Goal: Information Seeking & Learning: Understand process/instructions

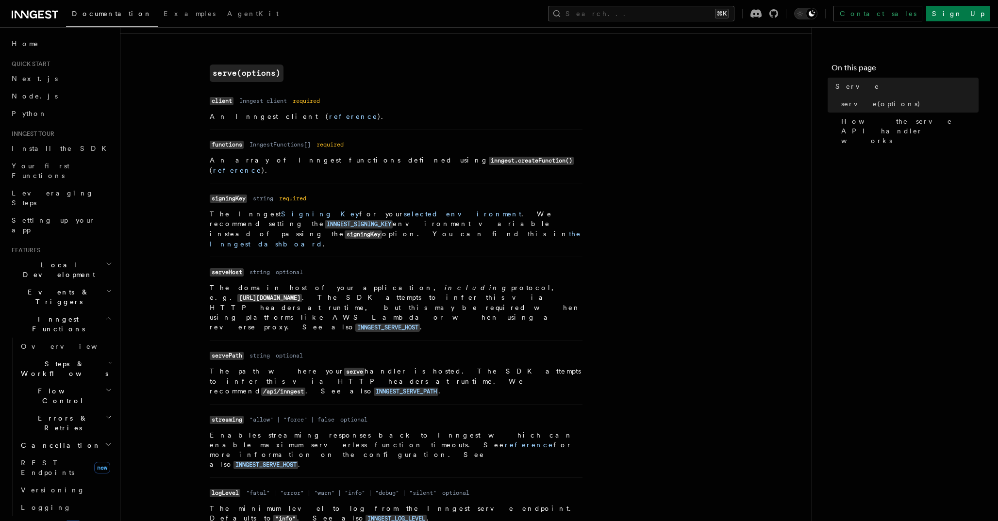
scroll to position [448, 0]
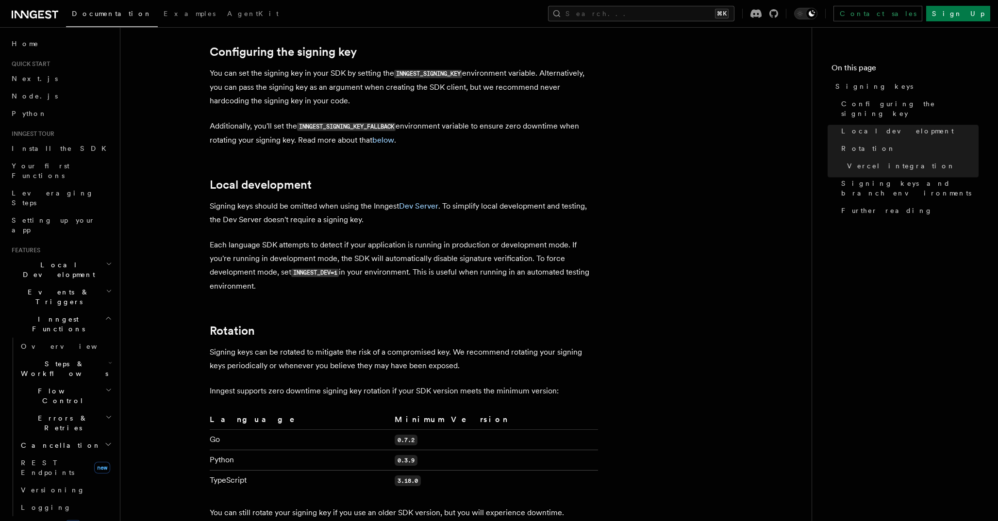
scroll to position [281, 0]
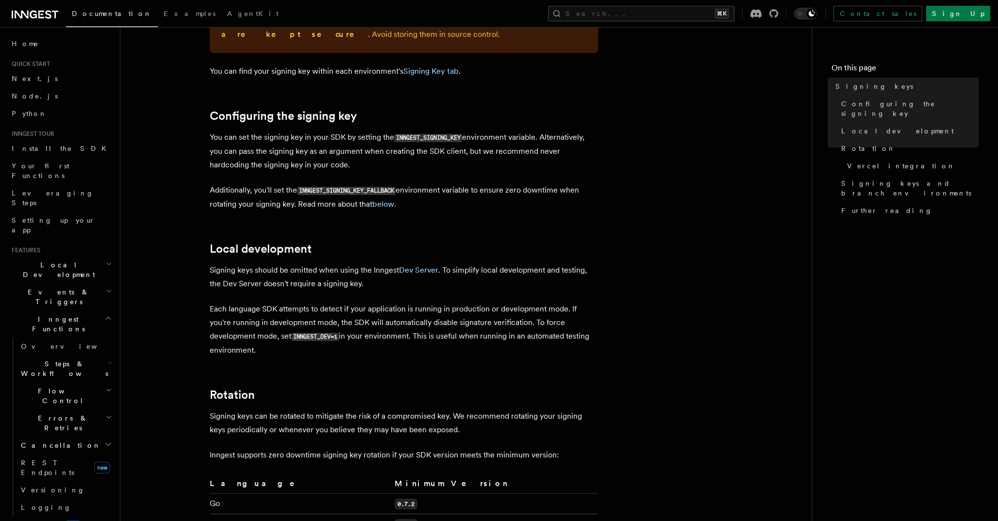
click at [322, 333] on code "INNGEST_DEV=1" at bounding box center [315, 337] width 48 height 8
copy code "INNGEST_DEV"
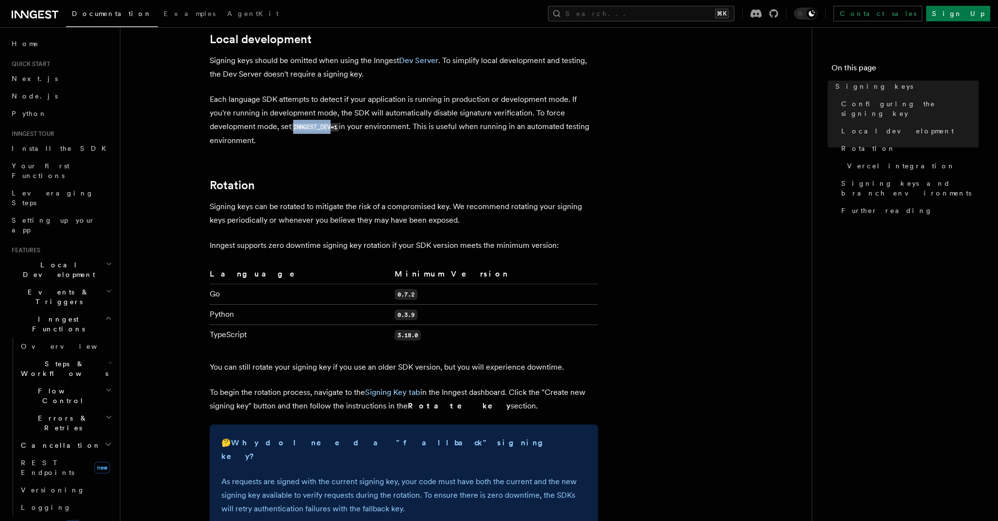
scroll to position [542, 0]
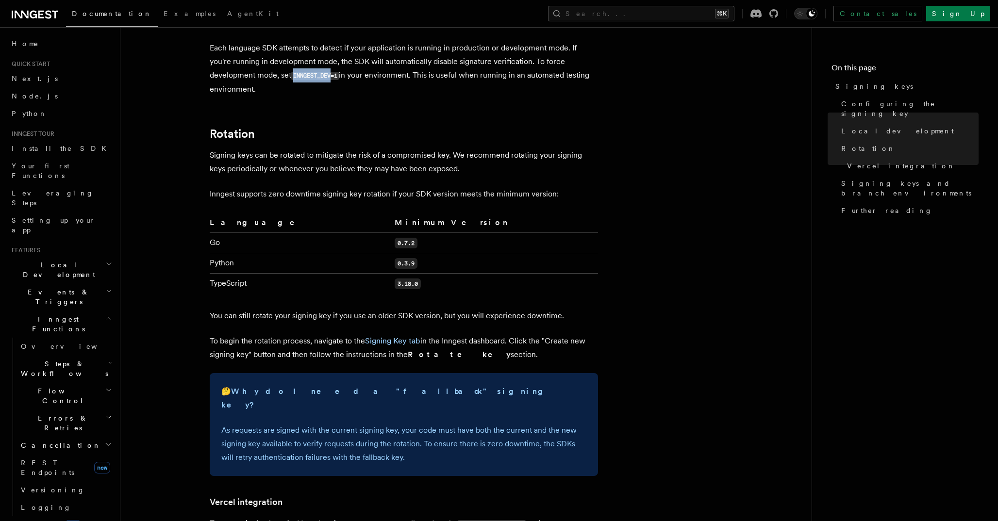
click at [394, 279] on code "3.18.0" at bounding box center [407, 284] width 26 height 11
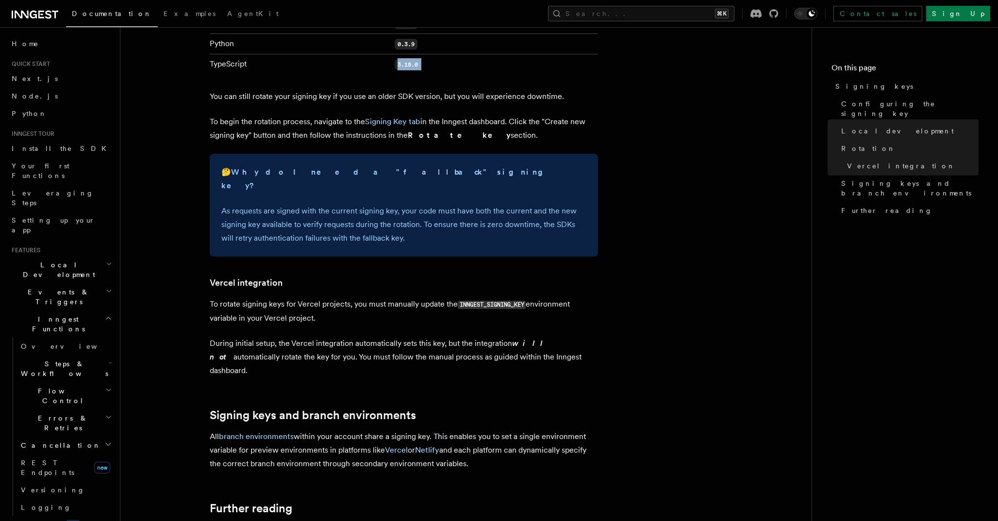
scroll to position [946, 0]
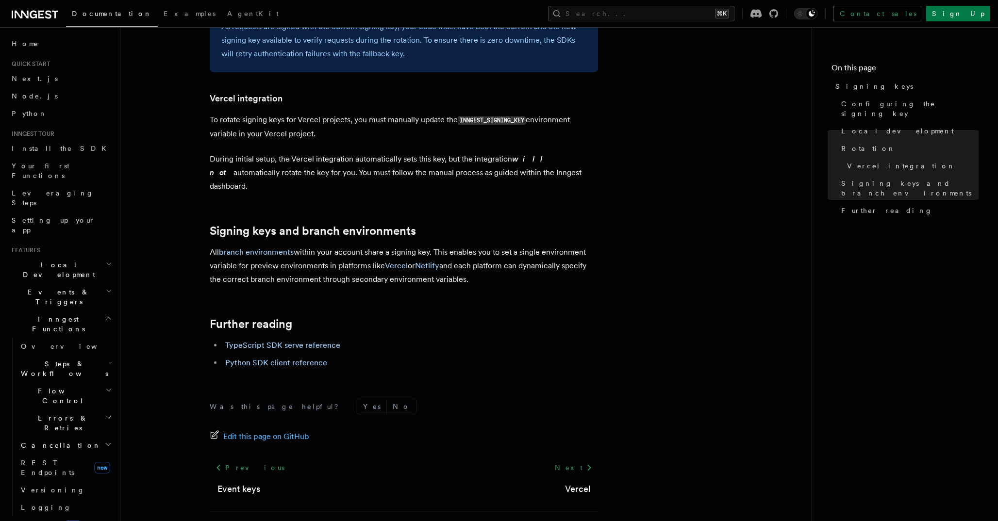
click at [98, 256] on h2 "Local Development" at bounding box center [61, 269] width 106 height 27
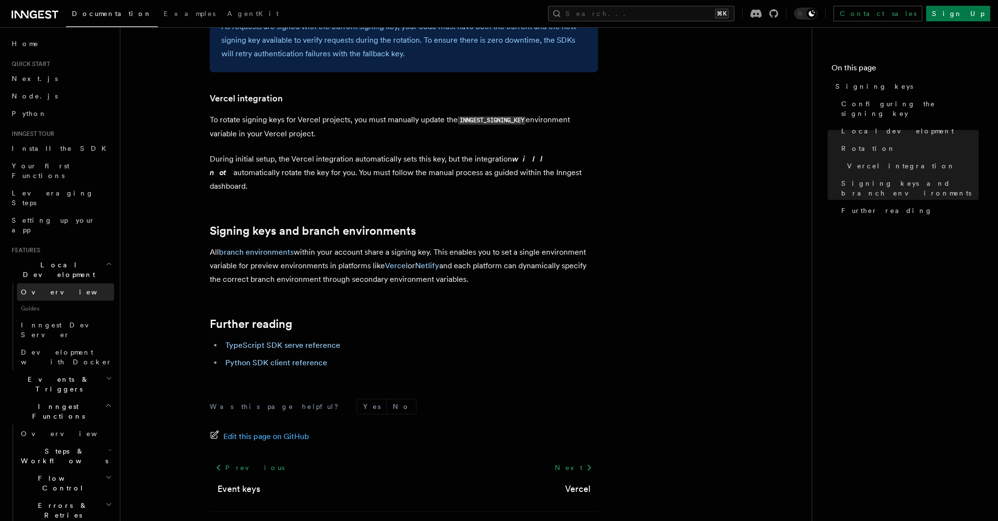
click at [92, 283] on link "Overview" at bounding box center [65, 291] width 97 height 17
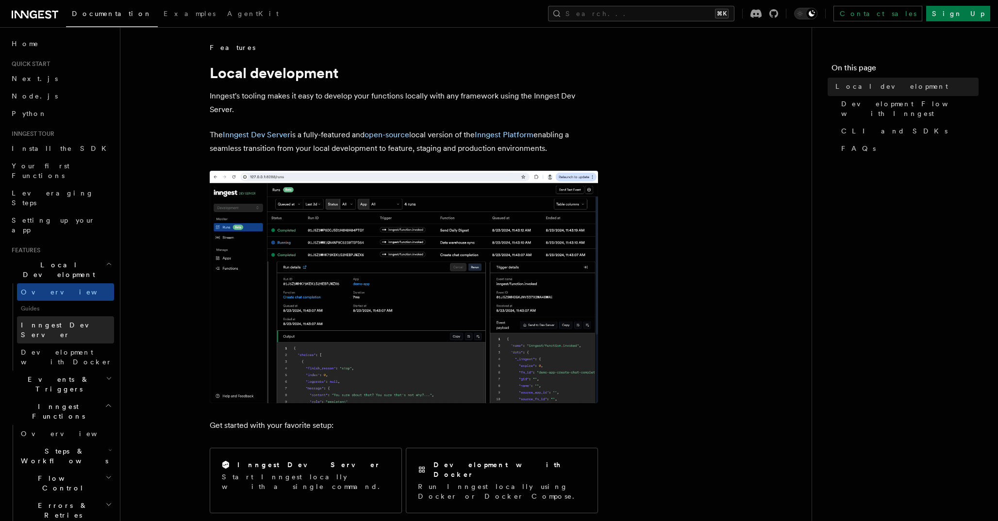
click at [80, 316] on link "Inngest Dev Server" at bounding box center [65, 329] width 97 height 27
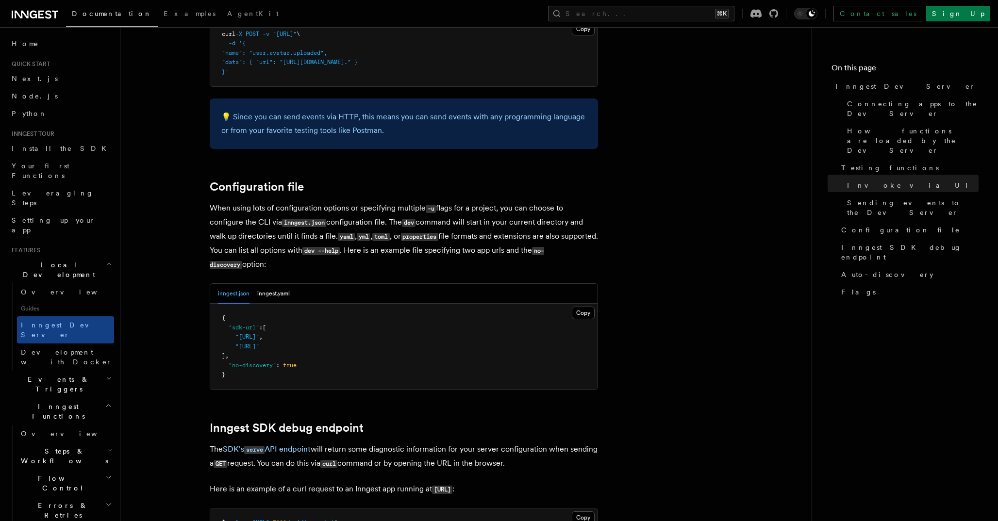
scroll to position [2175, 0]
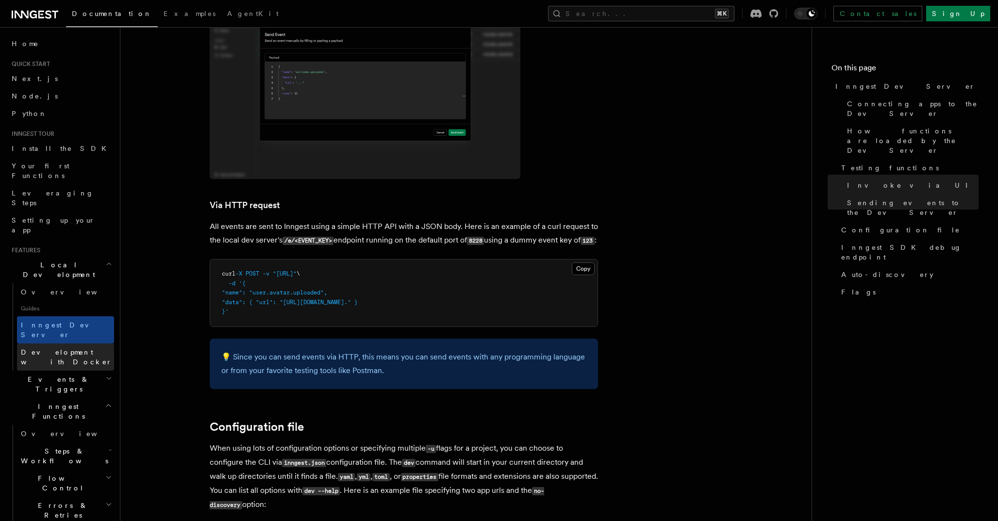
click at [95, 348] on span "Development with Docker" at bounding box center [66, 356] width 91 height 17
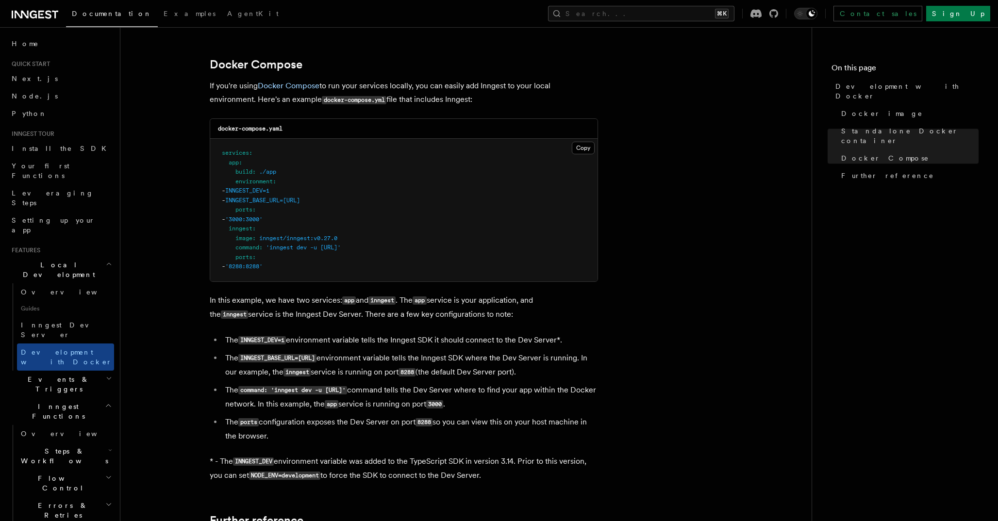
scroll to position [609, 0]
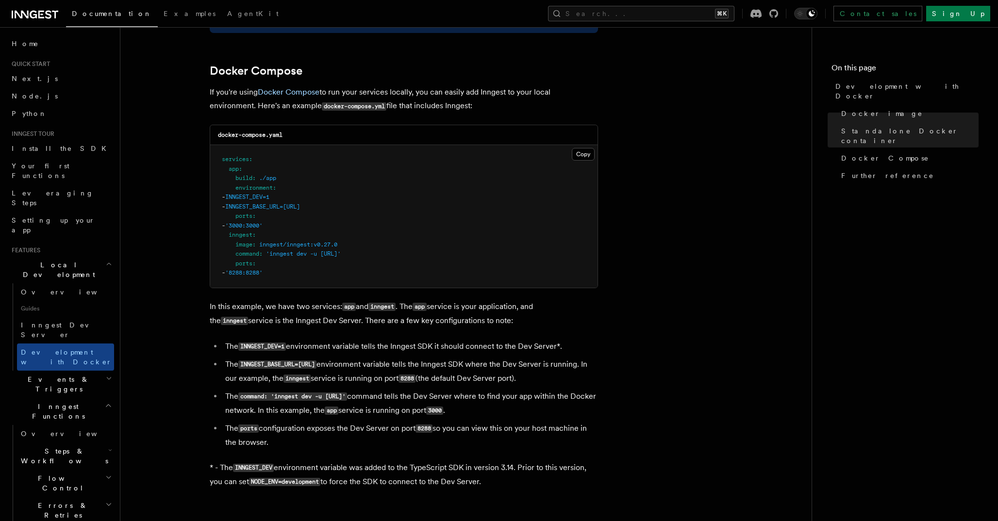
click at [261, 198] on span "INNGEST_DEV=1" at bounding box center [247, 197] width 44 height 7
copy span "INNGEST_DEV"
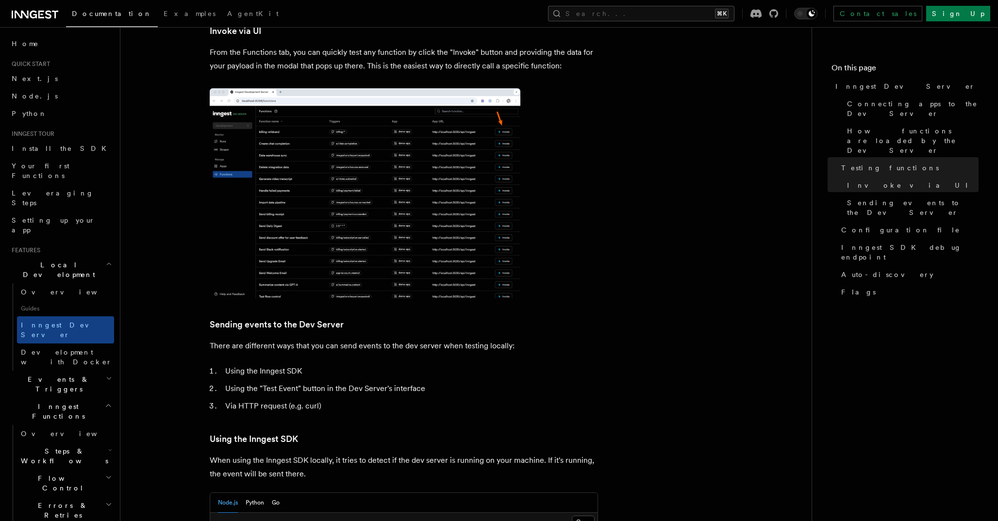
scroll to position [1404, 0]
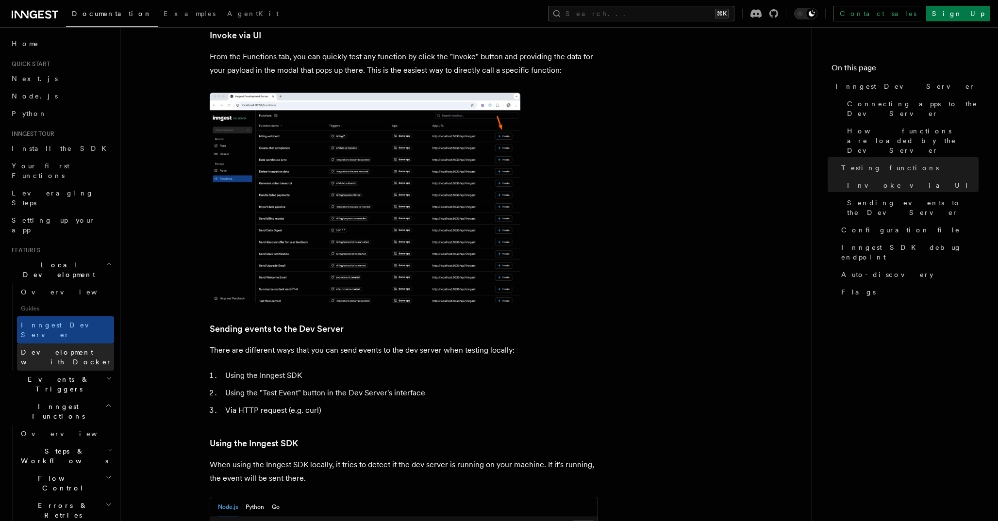
click at [75, 348] on span "Development with Docker" at bounding box center [66, 356] width 91 height 17
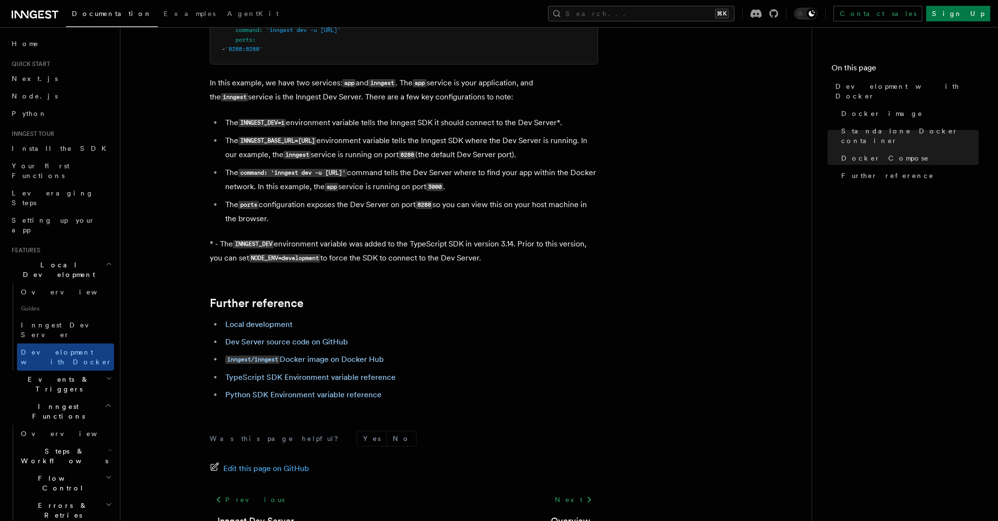
scroll to position [852, 0]
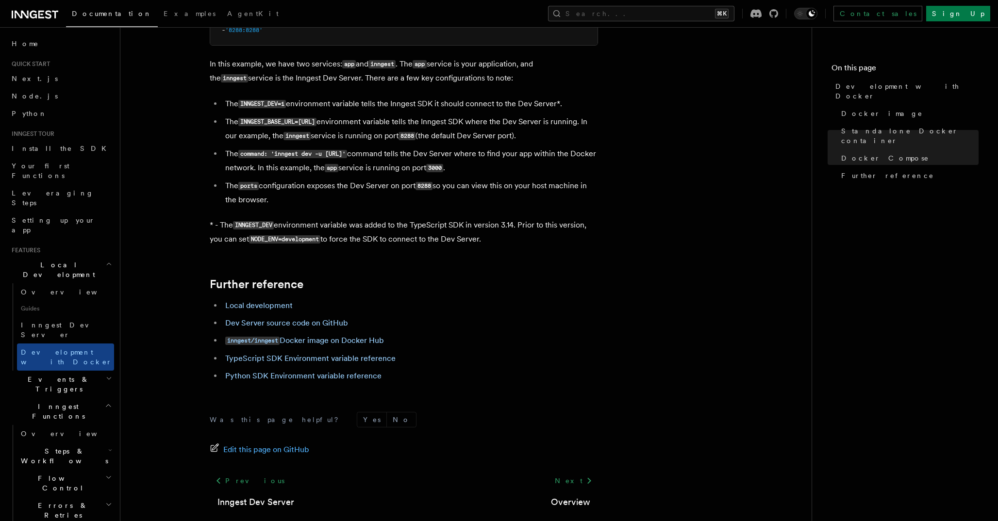
click at [85, 371] on h2 "Events & Triggers" at bounding box center [61, 384] width 106 height 27
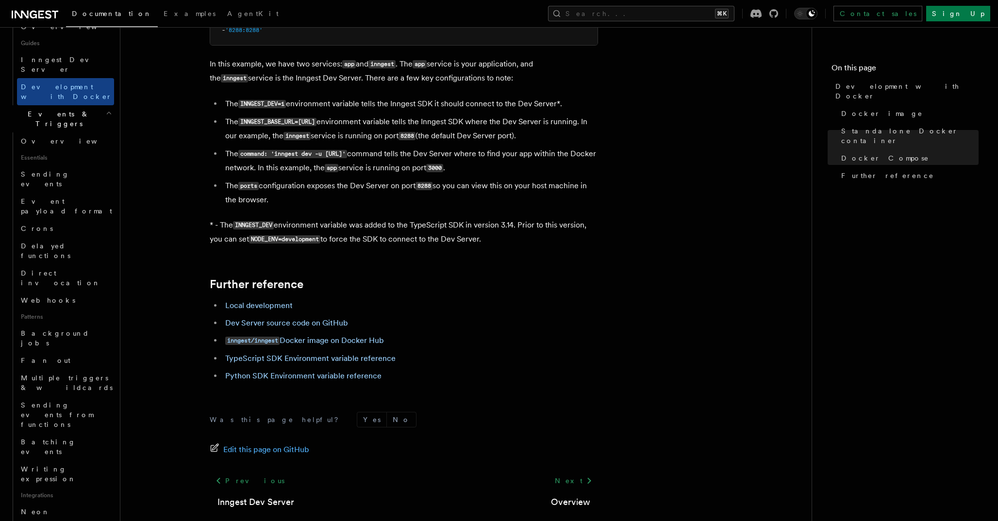
scroll to position [247, 0]
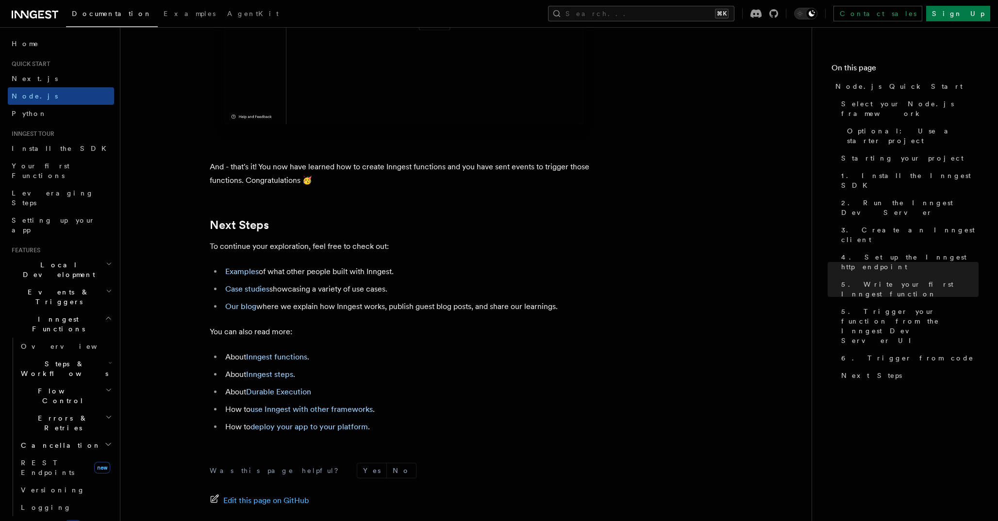
scroll to position [5889, 0]
click at [339, 430] on link "deploy your app to your platform" at bounding box center [308, 425] width 117 height 9
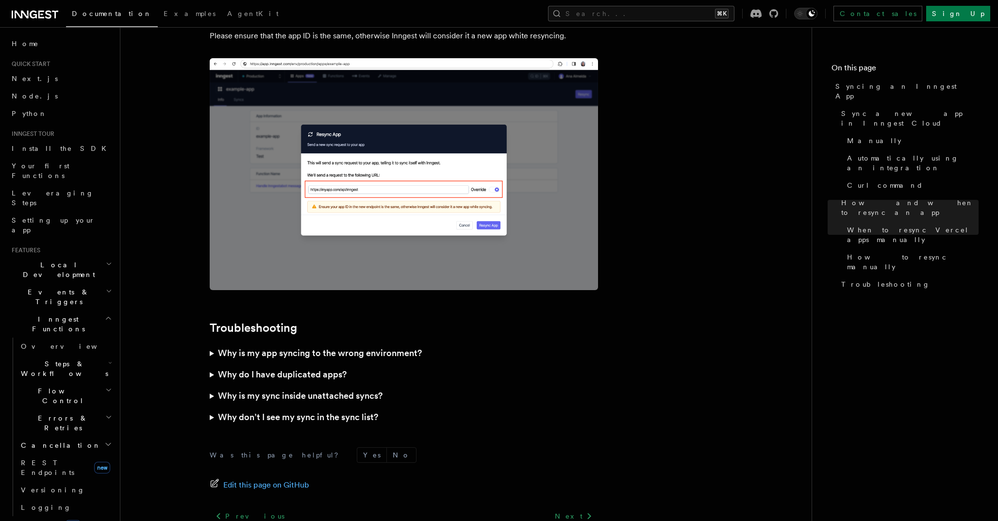
scroll to position [2701, 0]
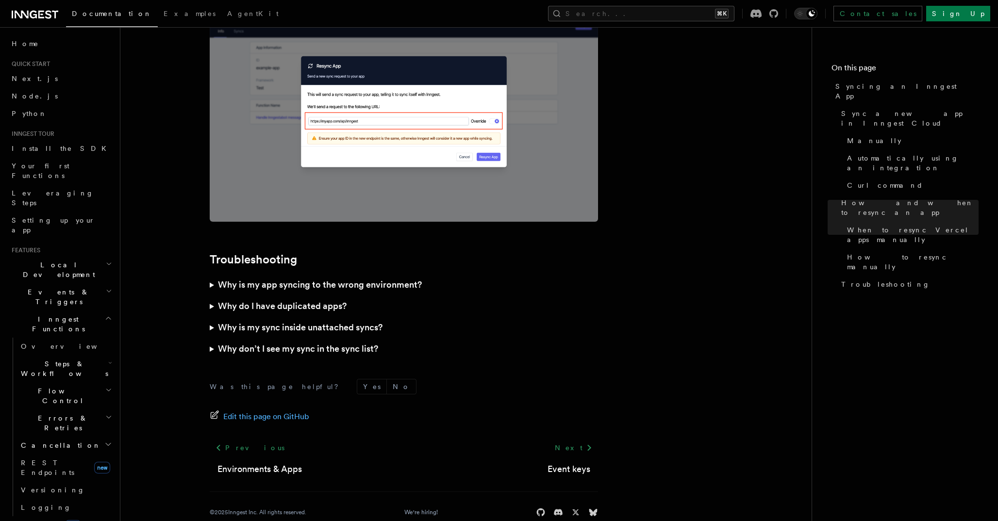
click at [332, 278] on h3 "Why is my app syncing to the wrong environment?" at bounding box center [320, 285] width 204 height 14
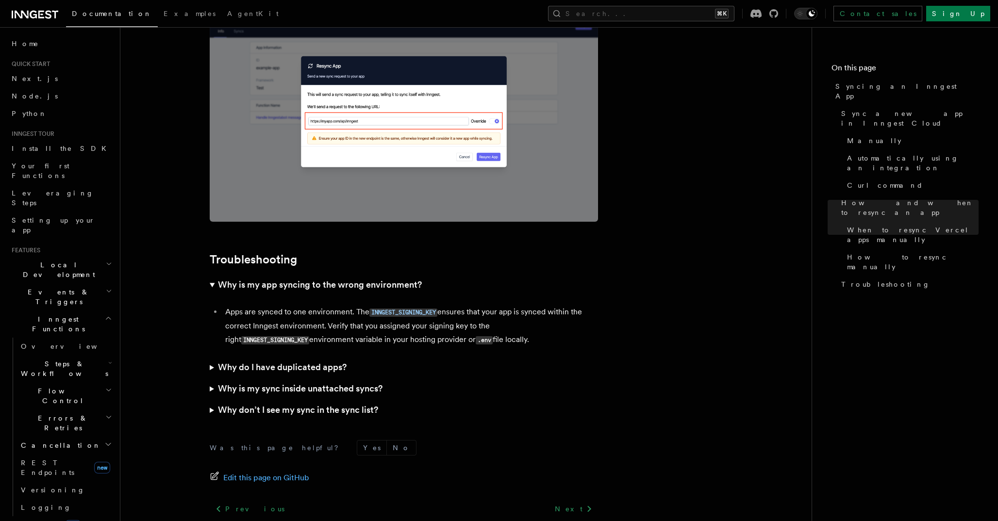
click at [281, 336] on code "INNGEST_SIGNING_KEY" at bounding box center [275, 340] width 68 height 8
click at [367, 305] on li "Apps are synced to one environment. The INNGEST_SIGNING_KEY ensures that your a…" at bounding box center [410, 326] width 376 height 42
click at [363, 321] on li "Apps are synced to one environment. The INNGEST_SIGNING_KEY ensures that your a…" at bounding box center [410, 326] width 376 height 42
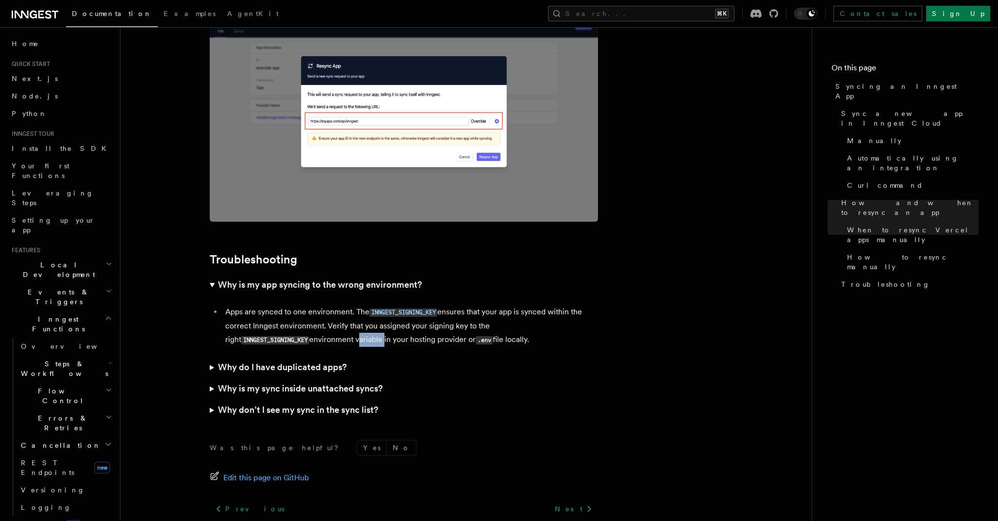
click at [329, 323] on li "Apps are synced to one environment. The INNGEST_SIGNING_KEY ensures that your a…" at bounding box center [410, 326] width 376 height 42
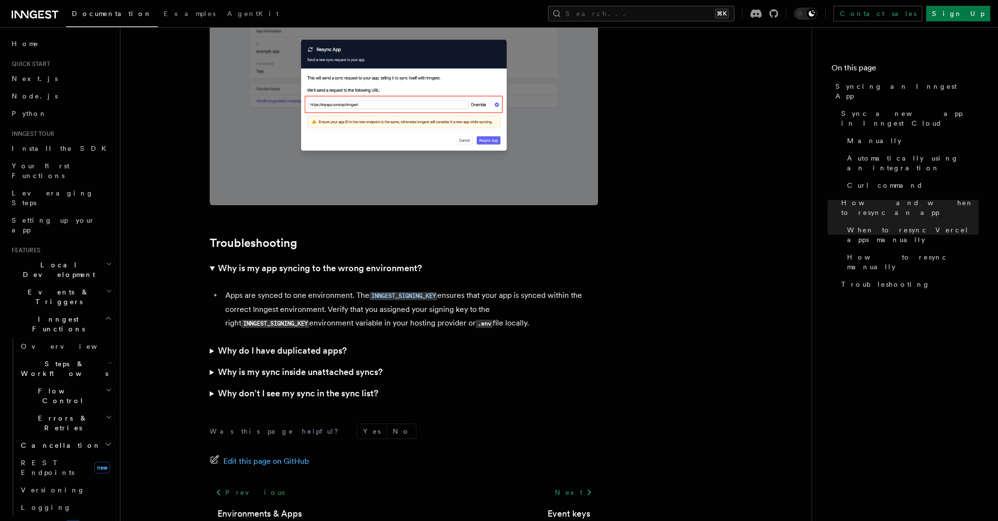
scroll to position [2717, 0]
click at [259, 345] on h3 "Why do I have duplicated apps?" at bounding box center [282, 352] width 129 height 14
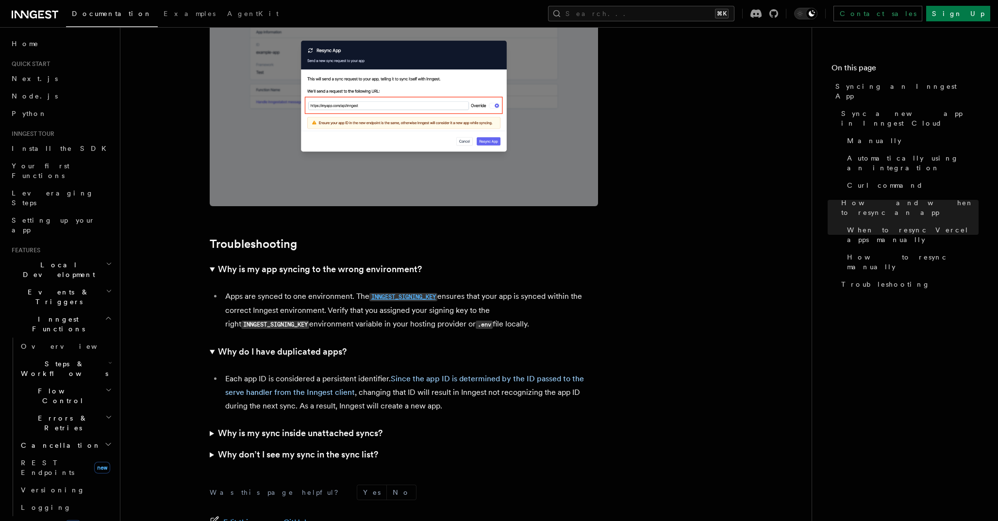
click at [385, 293] on code "INNGEST_SIGNING_KEY" at bounding box center [403, 297] width 68 height 8
